Goal: Information Seeking & Learning: Find specific fact

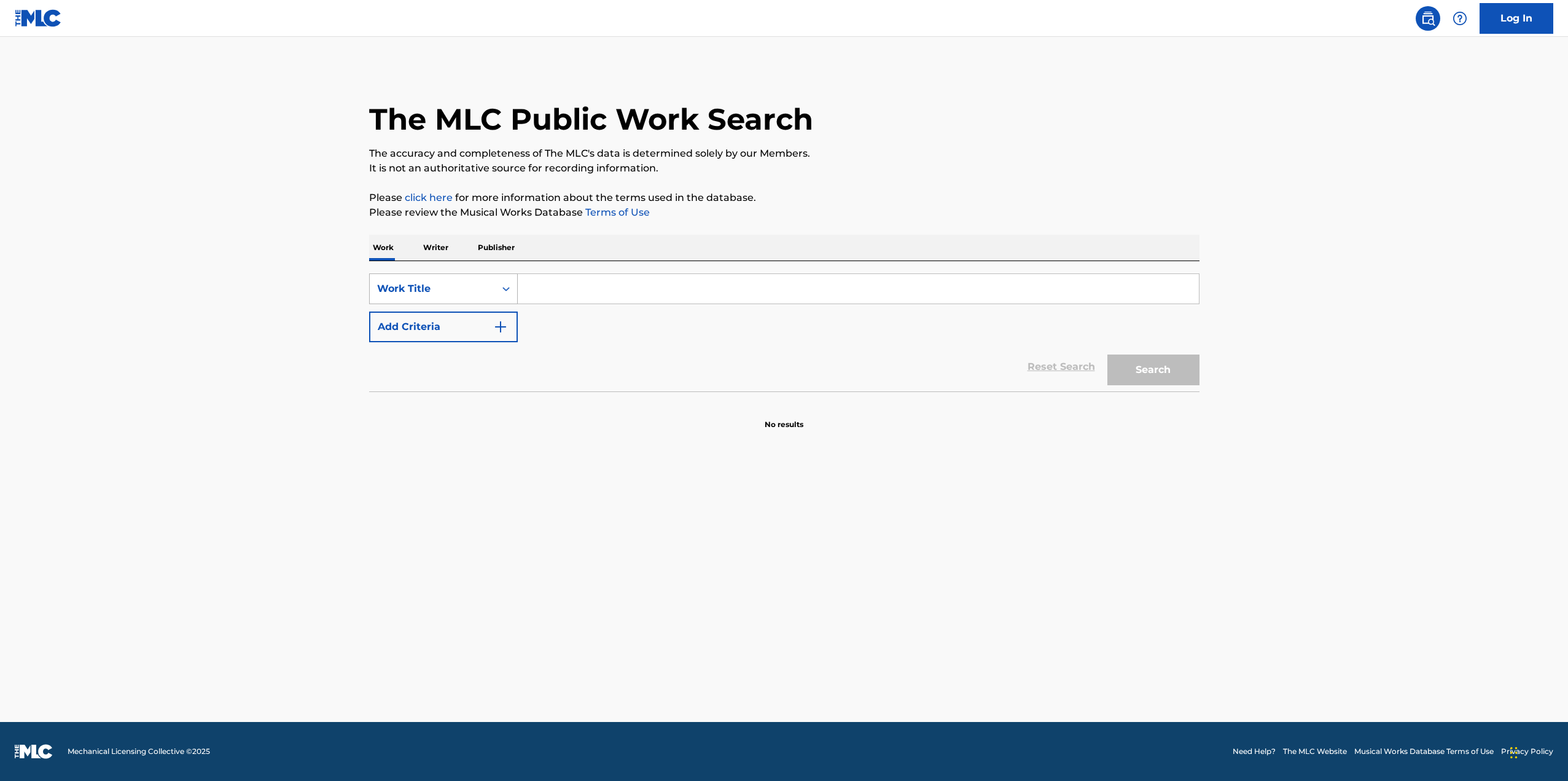
click at [481, 287] on div "Work Title" at bounding box center [433, 289] width 111 height 15
click at [445, 318] on div "Writer Name" at bounding box center [443, 319] width 148 height 31
click at [557, 293] on input "Search Form" at bounding box center [858, 288] width 681 height 29
type input "tracy dornell leonard"
click at [1164, 372] on button "Search" at bounding box center [1153, 369] width 92 height 31
